Goal: Task Accomplishment & Management: Manage account settings

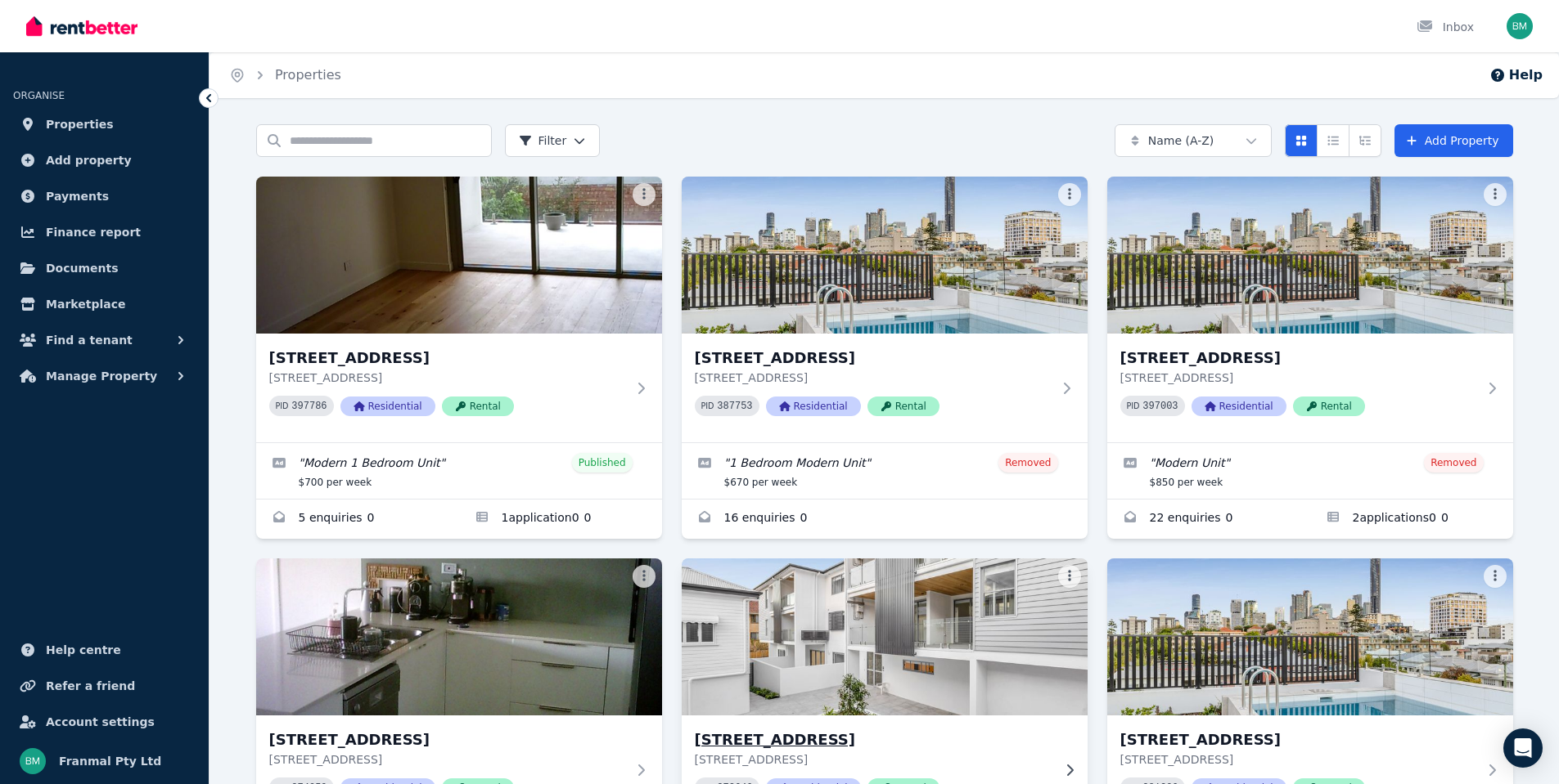
click at [868, 584] on img at bounding box center [884, 636] width 427 height 165
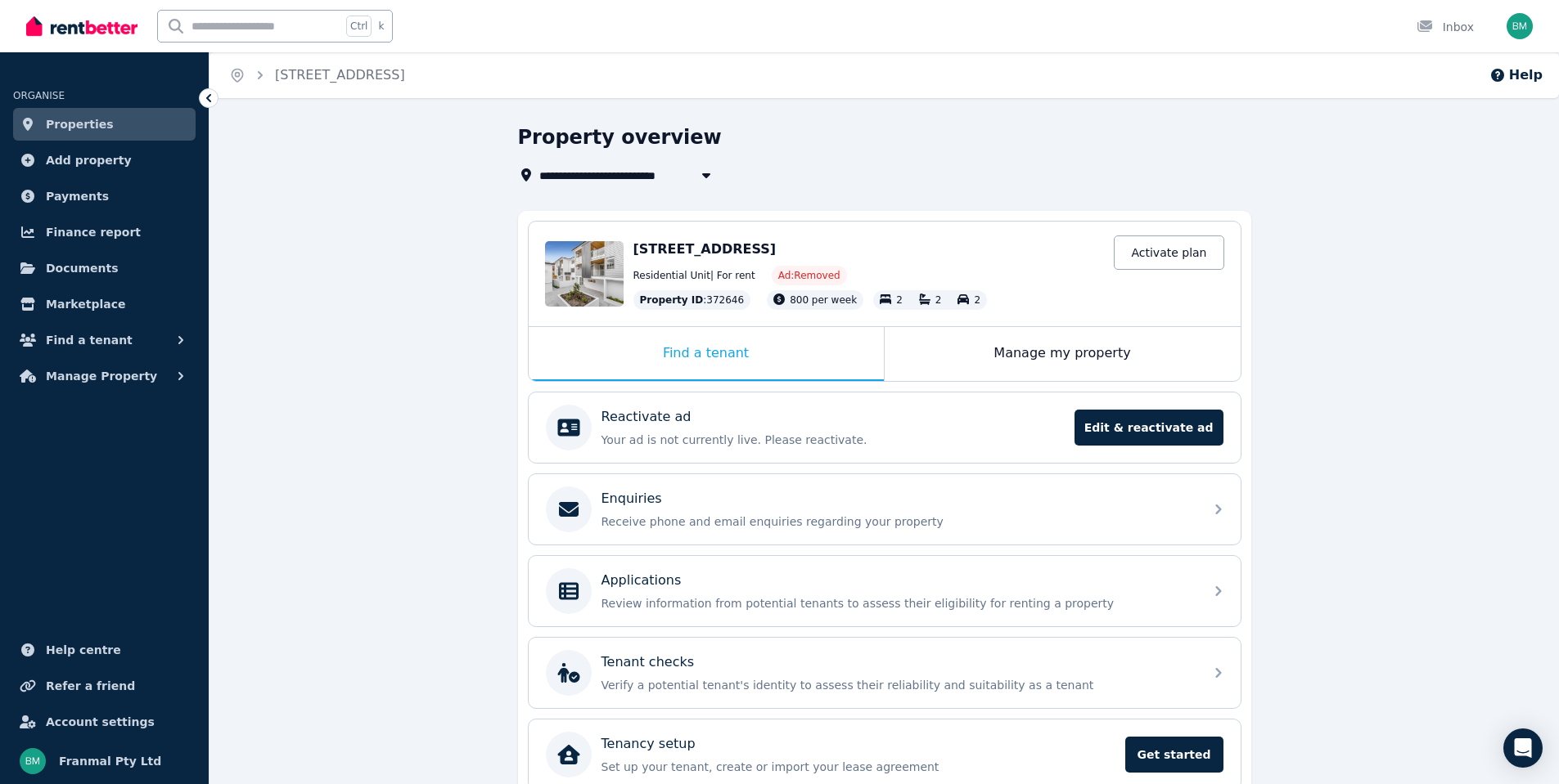
click at [204, 95] on icon at bounding box center [209, 98] width 16 height 16
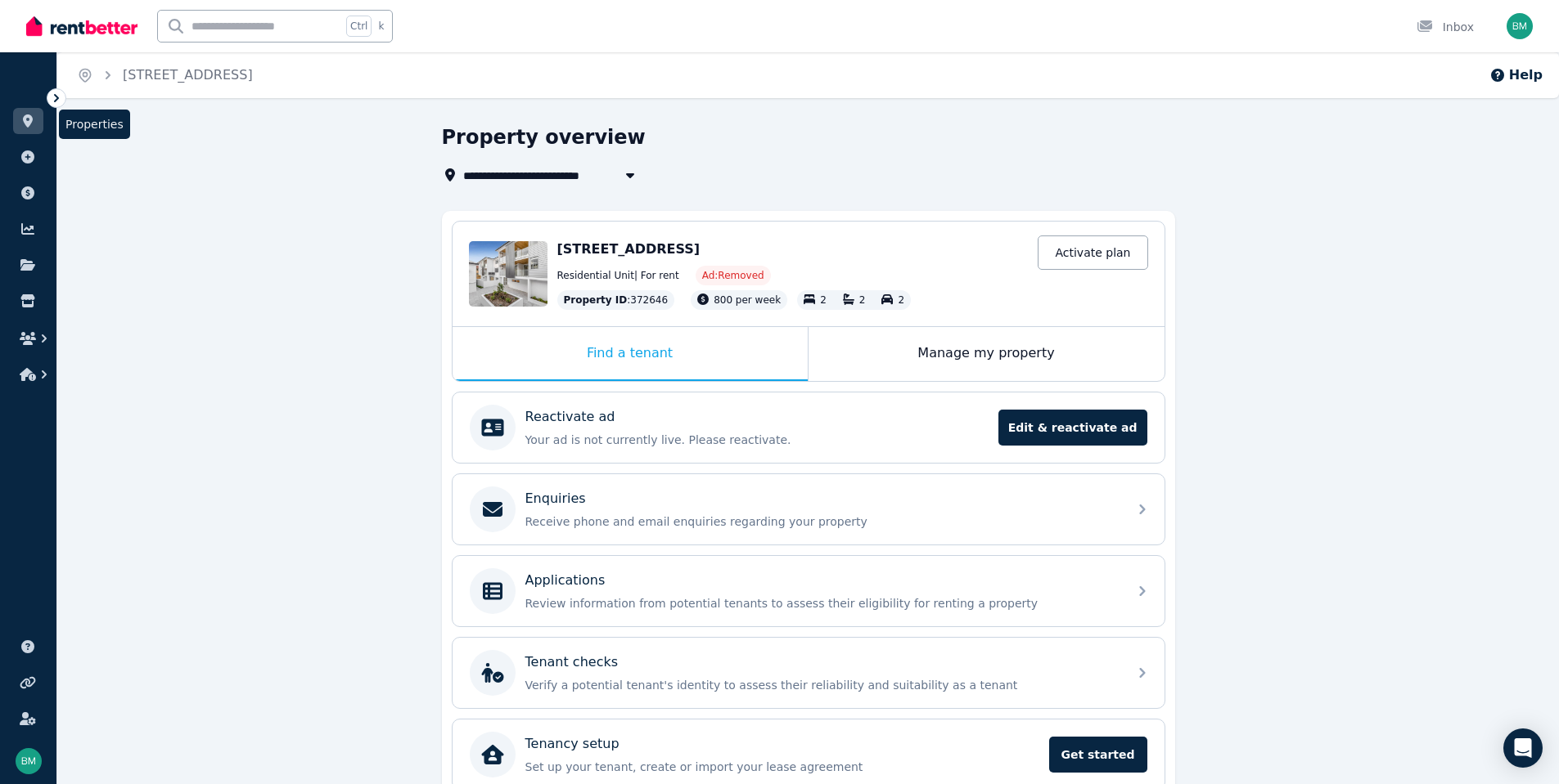
click at [36, 125] on link at bounding box center [28, 121] width 30 height 26
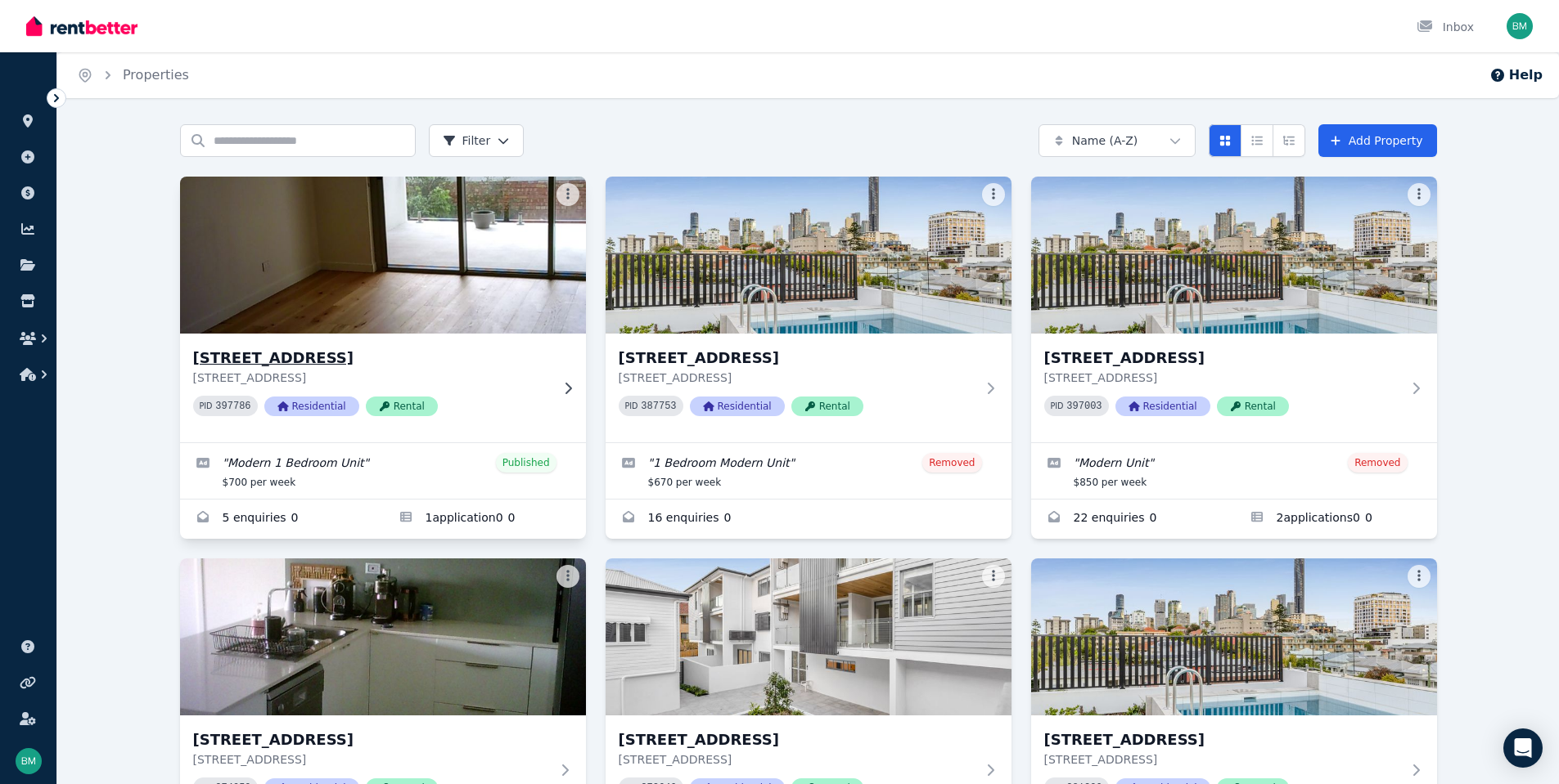
click at [428, 288] on img at bounding box center [383, 255] width 427 height 165
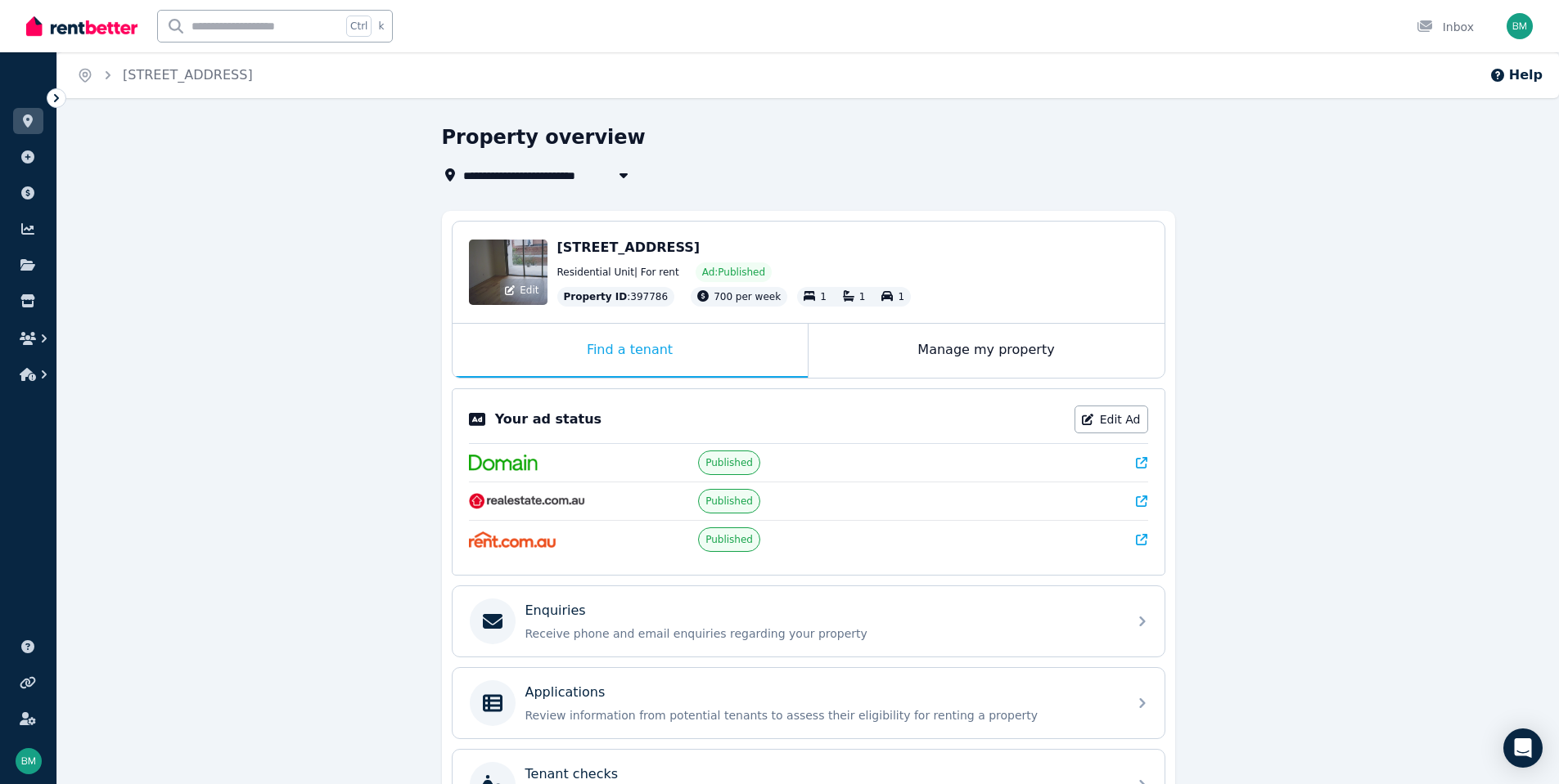
click at [528, 278] on div "Edit" at bounding box center [508, 273] width 79 height 66
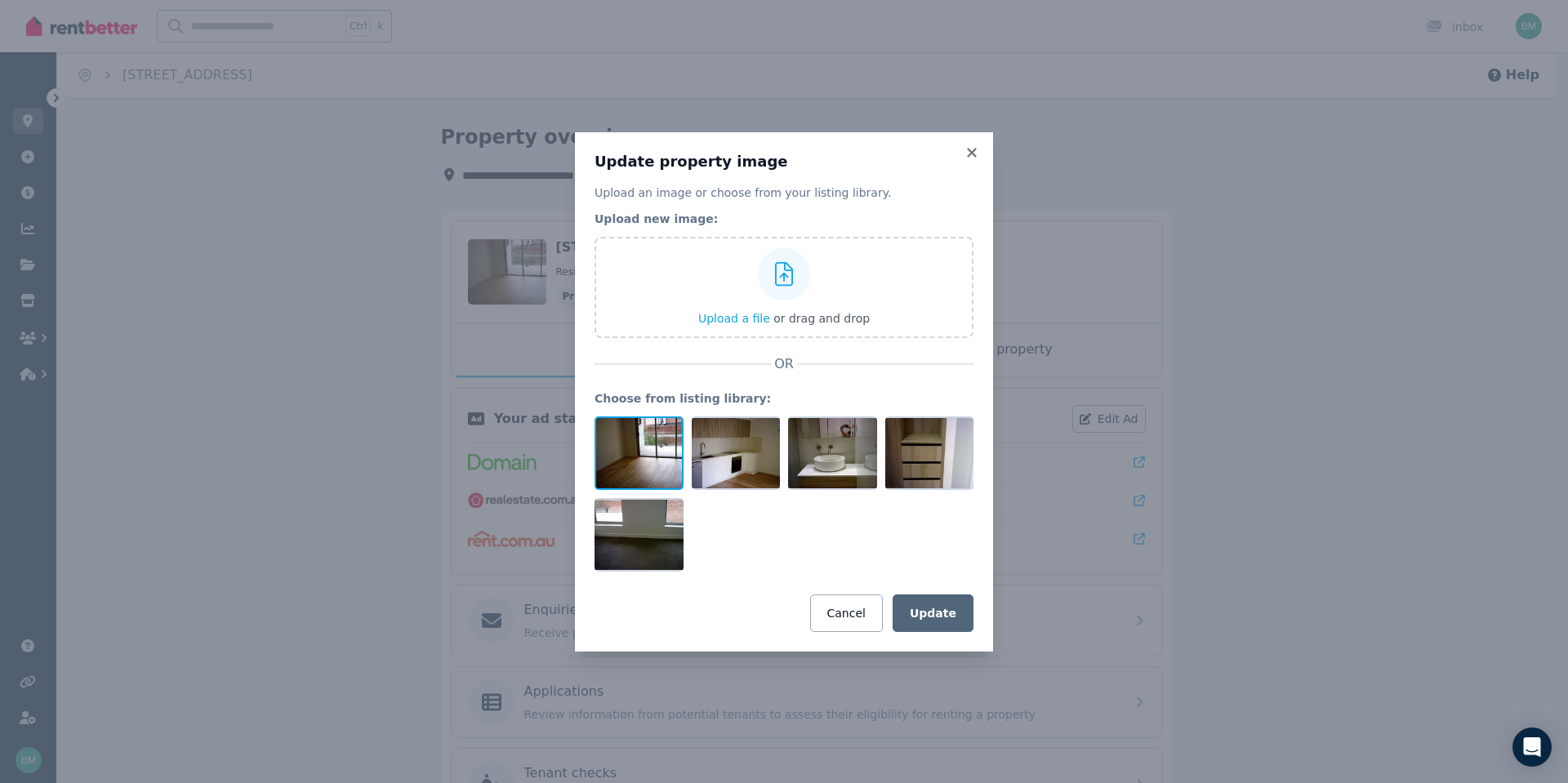
click at [629, 439] on div at bounding box center [638, 454] width 89 height 74
click at [719, 459] on div at bounding box center [736, 454] width 89 height 74
click at [870, 621] on button "Cancel" at bounding box center [845, 613] width 73 height 38
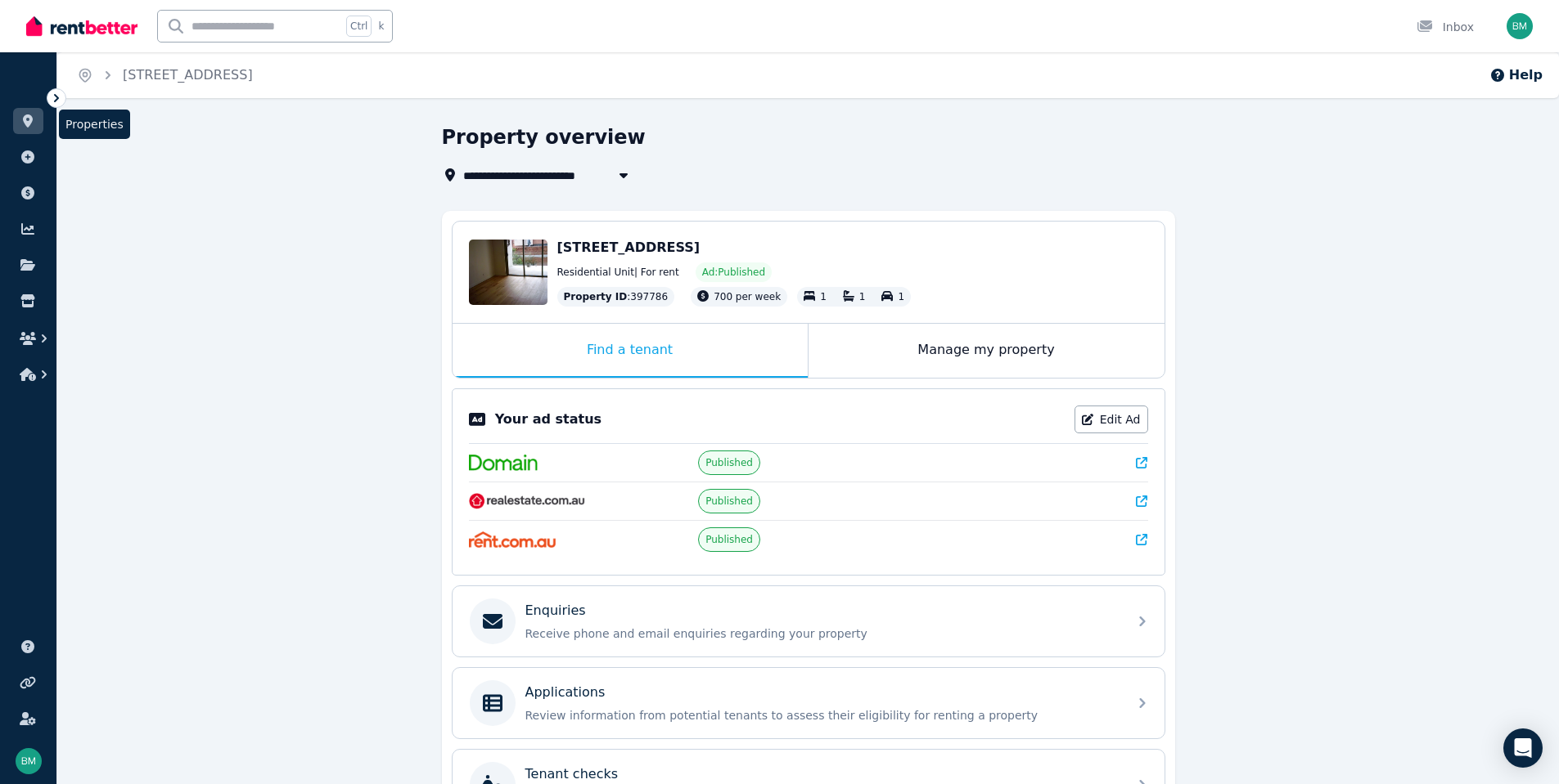
click at [34, 129] on link at bounding box center [28, 121] width 30 height 26
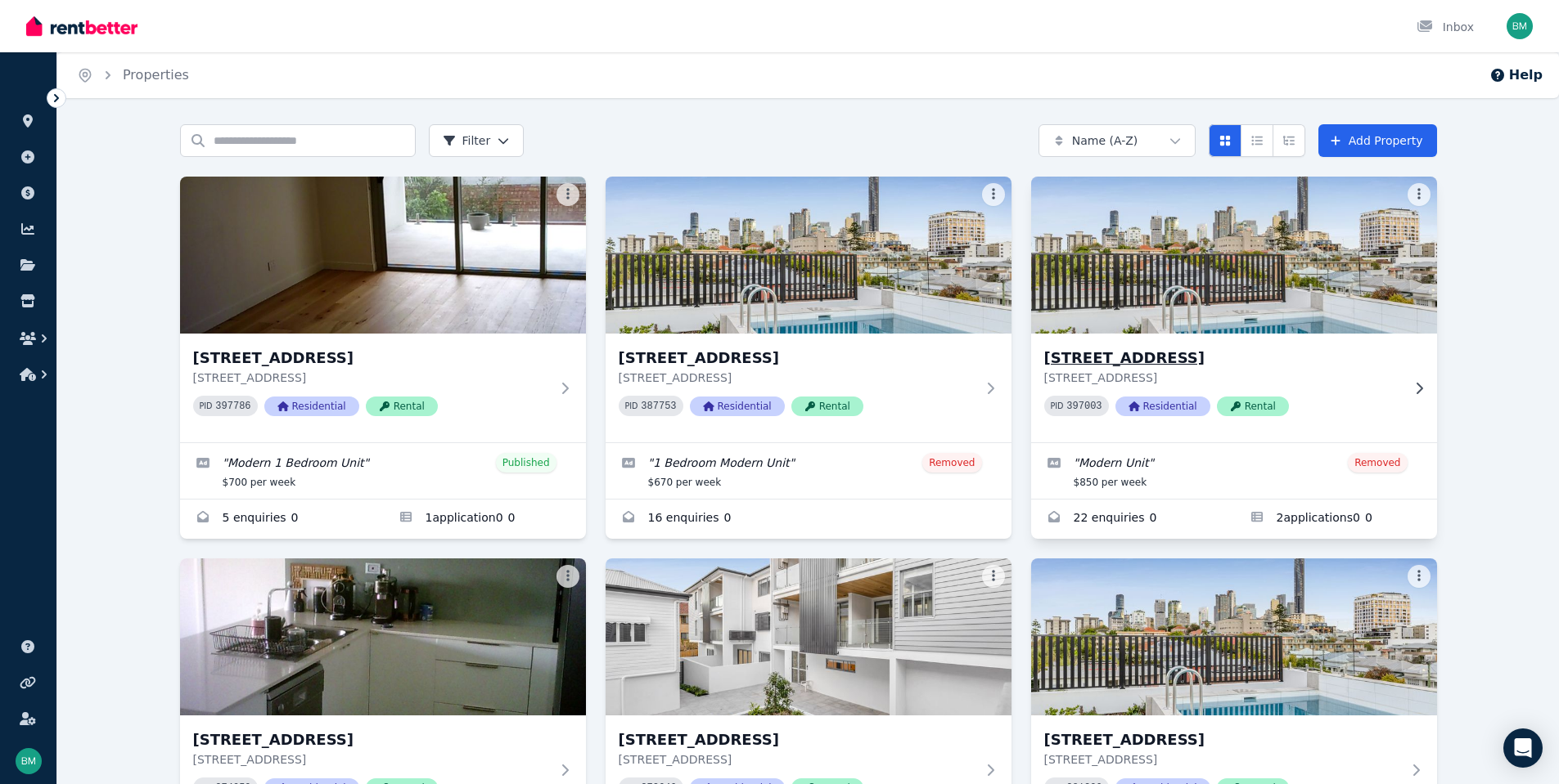
click at [1292, 285] on img at bounding box center [1233, 255] width 427 height 165
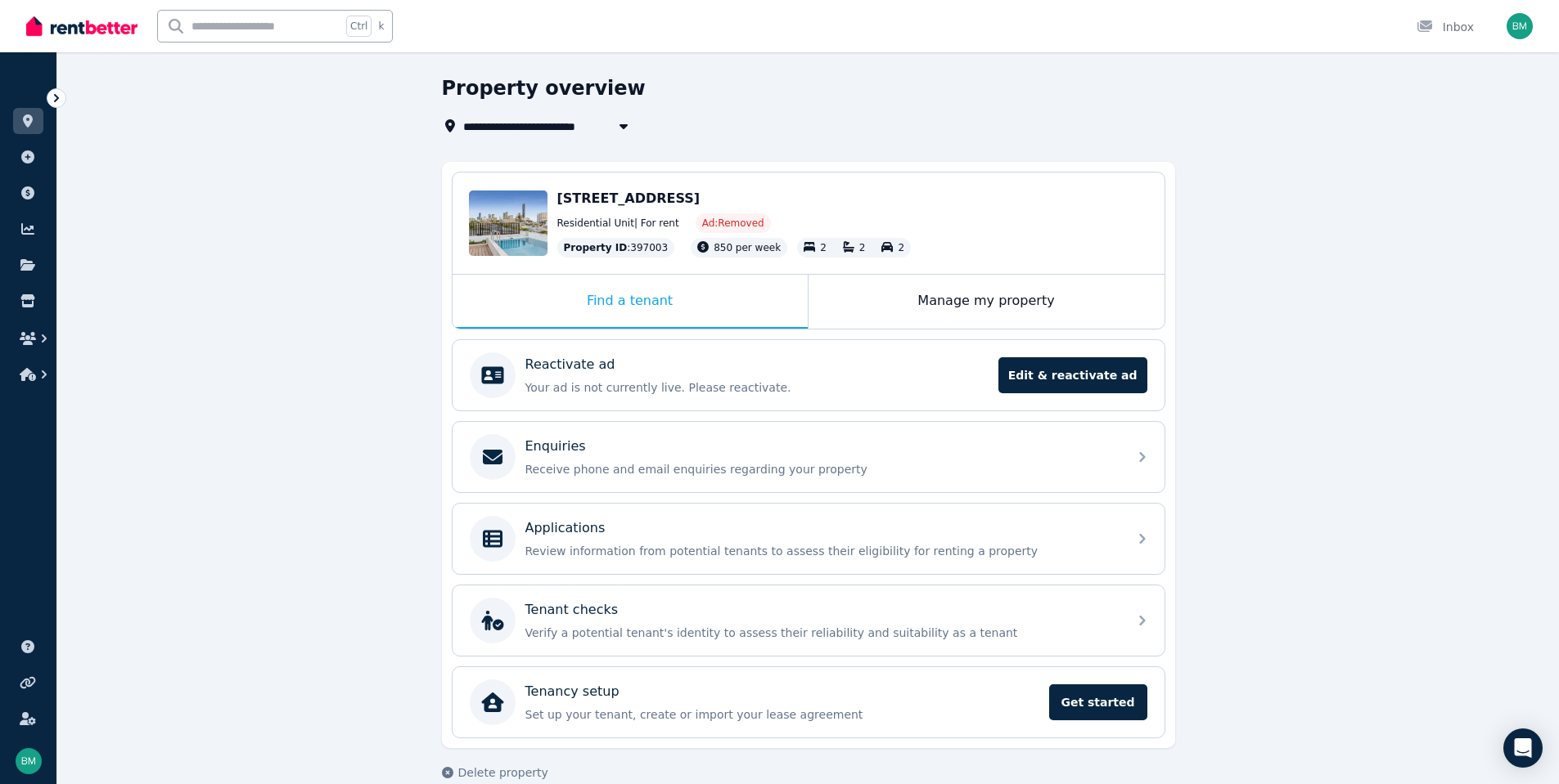
scroll to position [75, 0]
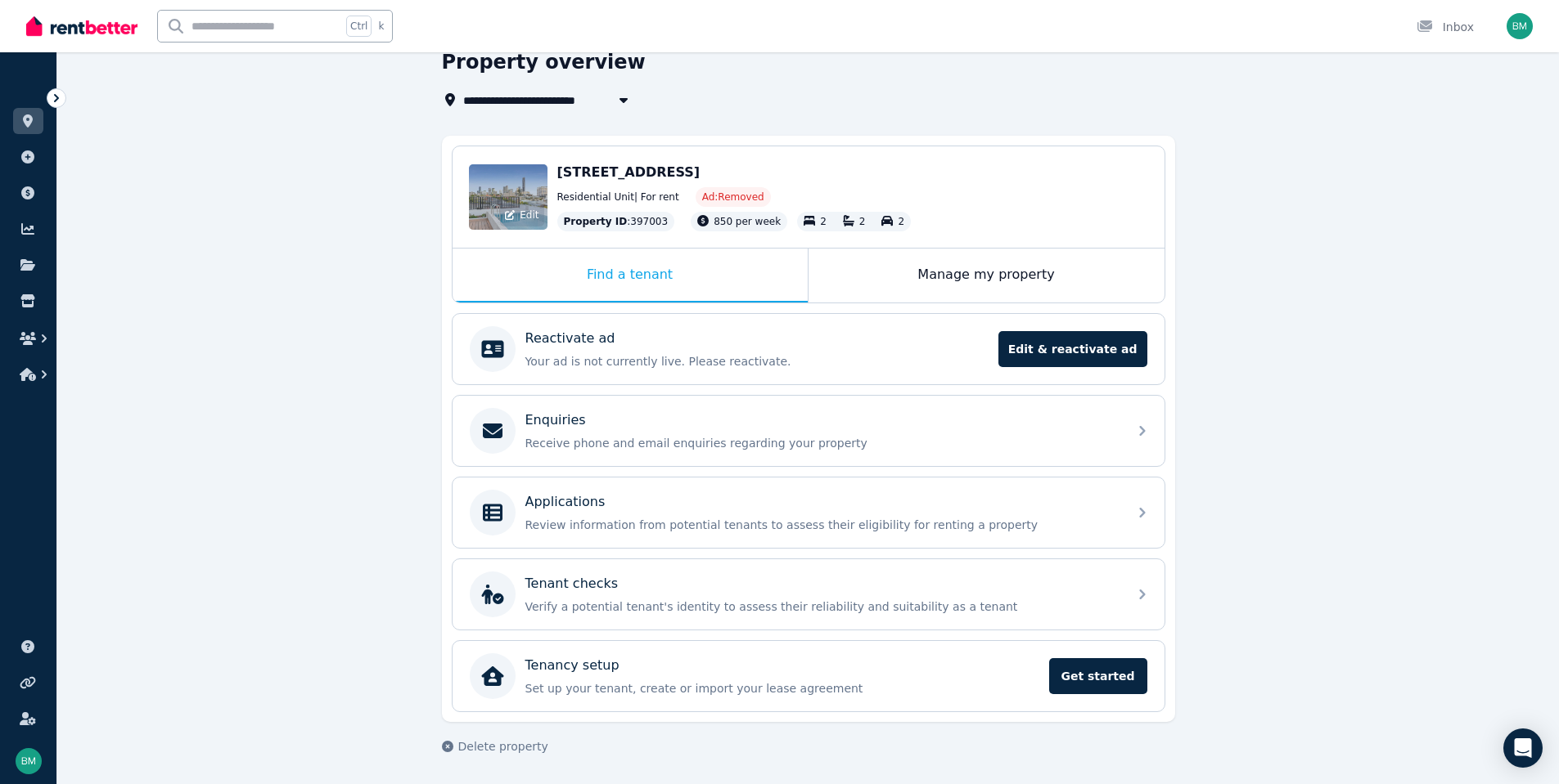
click at [505, 192] on div "Edit" at bounding box center [508, 198] width 79 height 66
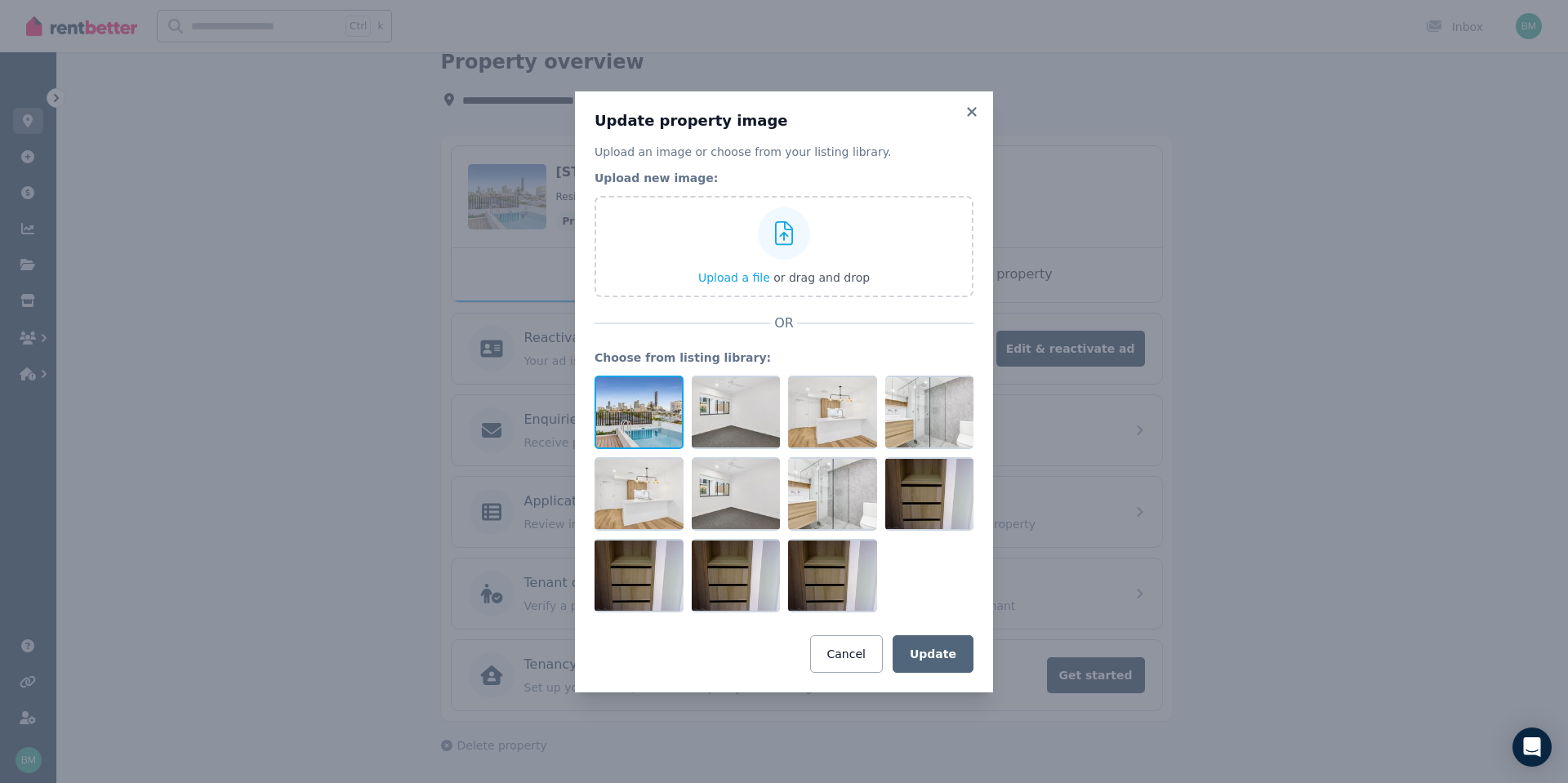
click at [659, 400] on div at bounding box center [638, 413] width 89 height 74
click at [666, 393] on div at bounding box center [671, 391] width 15 height 20
click at [671, 383] on icon at bounding box center [671, 388] width 15 height 15
click at [865, 653] on button "Cancel" at bounding box center [845, 654] width 73 height 38
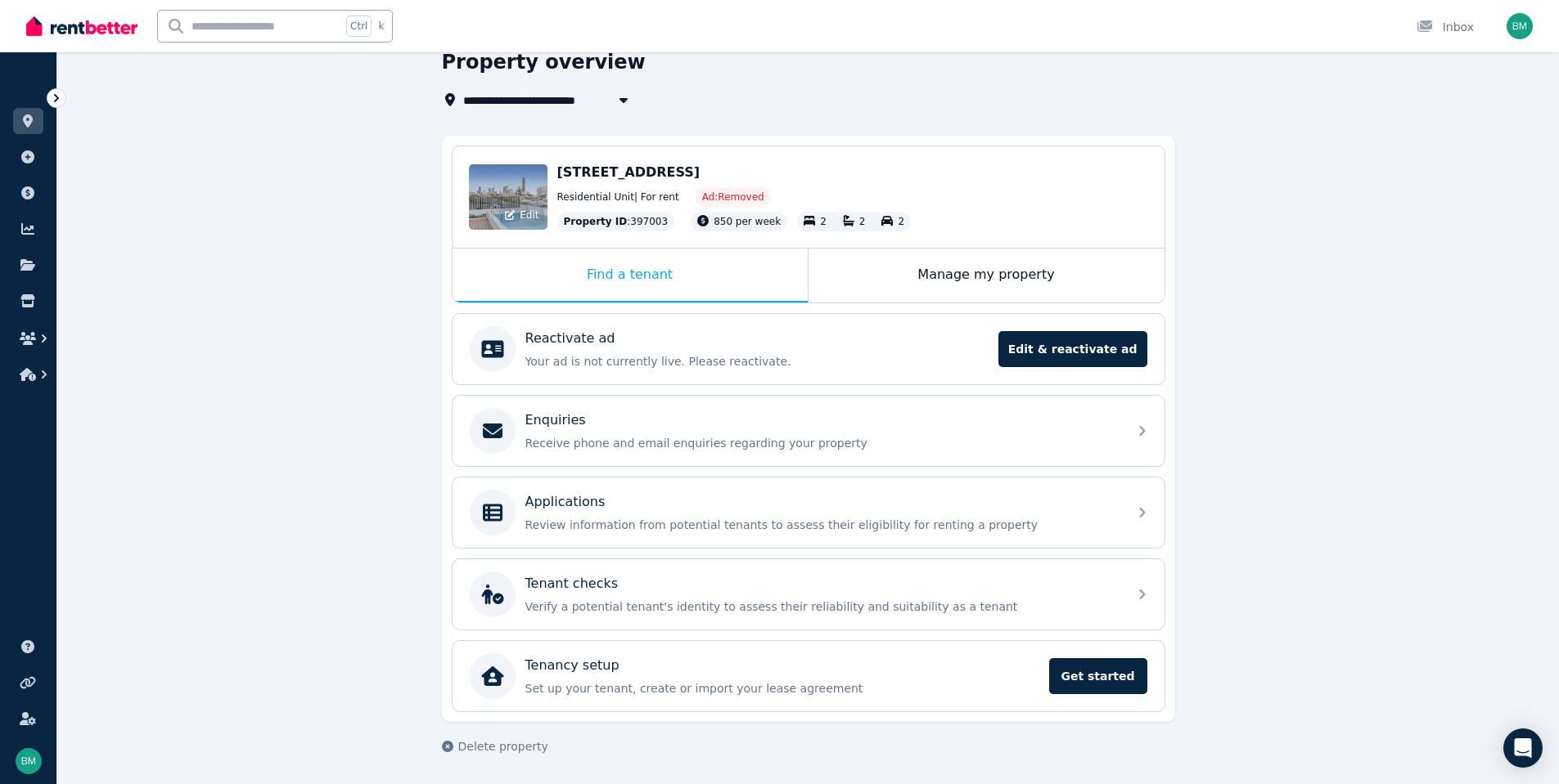
click at [514, 203] on div "Edit" at bounding box center [508, 198] width 79 height 66
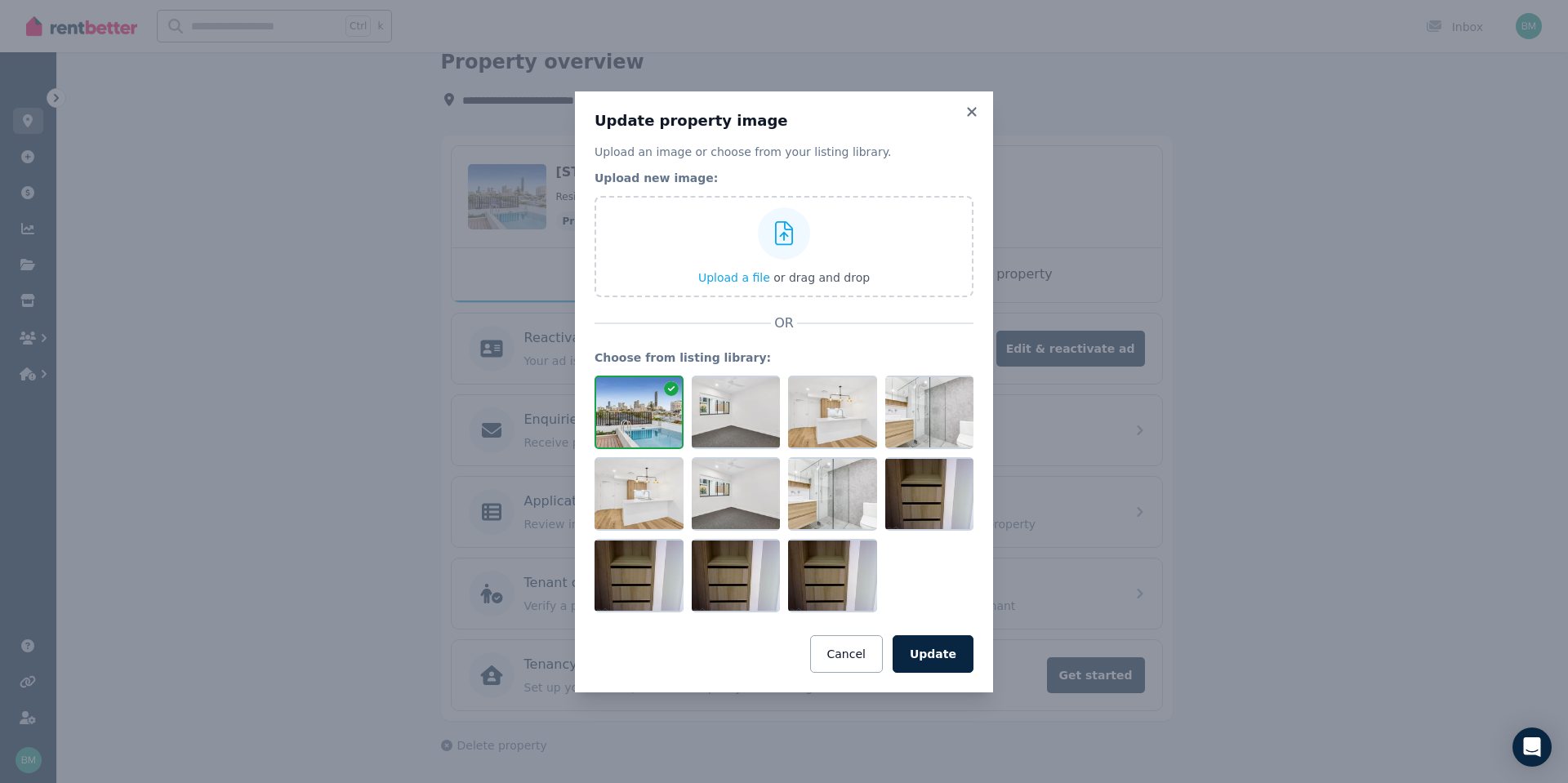
click at [670, 384] on icon at bounding box center [671, 388] width 15 height 15
click at [847, 652] on button "Cancel" at bounding box center [845, 654] width 73 height 38
